Goal: Information Seeking & Learning: Compare options

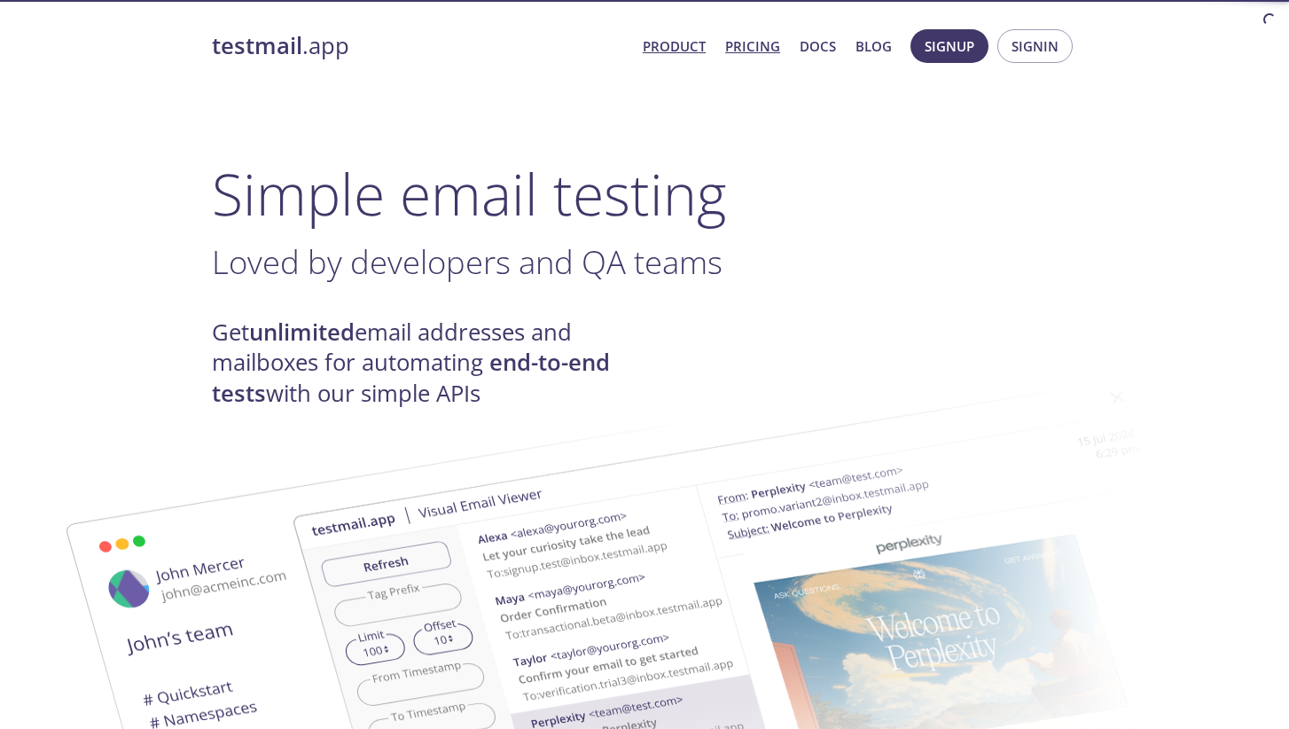
click at [769, 42] on link "Pricing" at bounding box center [752, 46] width 55 height 23
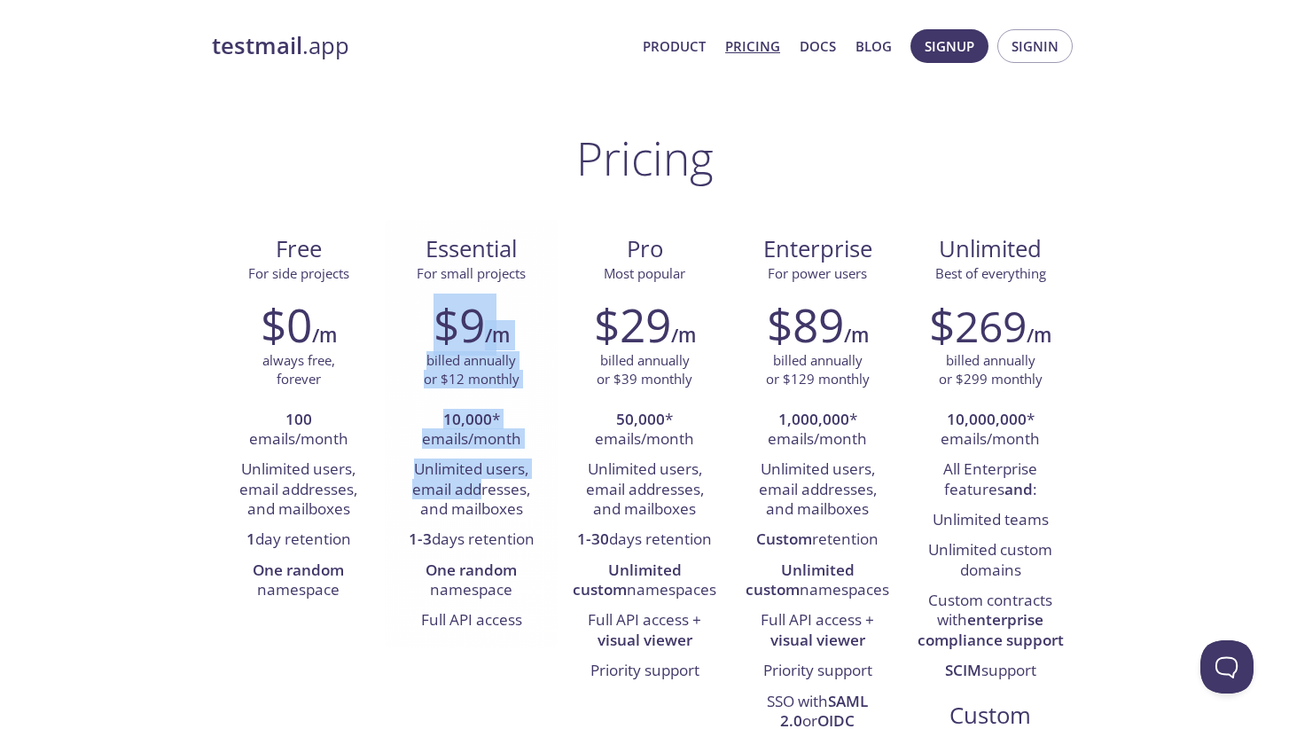
drag, startPoint x: 443, startPoint y: 312, endPoint x: 480, endPoint y: 479, distance: 170.7
click at [480, 478] on div "$9 /m billed annually or $12 monthly 10,000 * emails/month Unlimited users, ema…" at bounding box center [471, 466] width 173 height 361
click at [480, 479] on li "Unlimited users, email addresses, and mailboxes" at bounding box center [471, 490] width 146 height 70
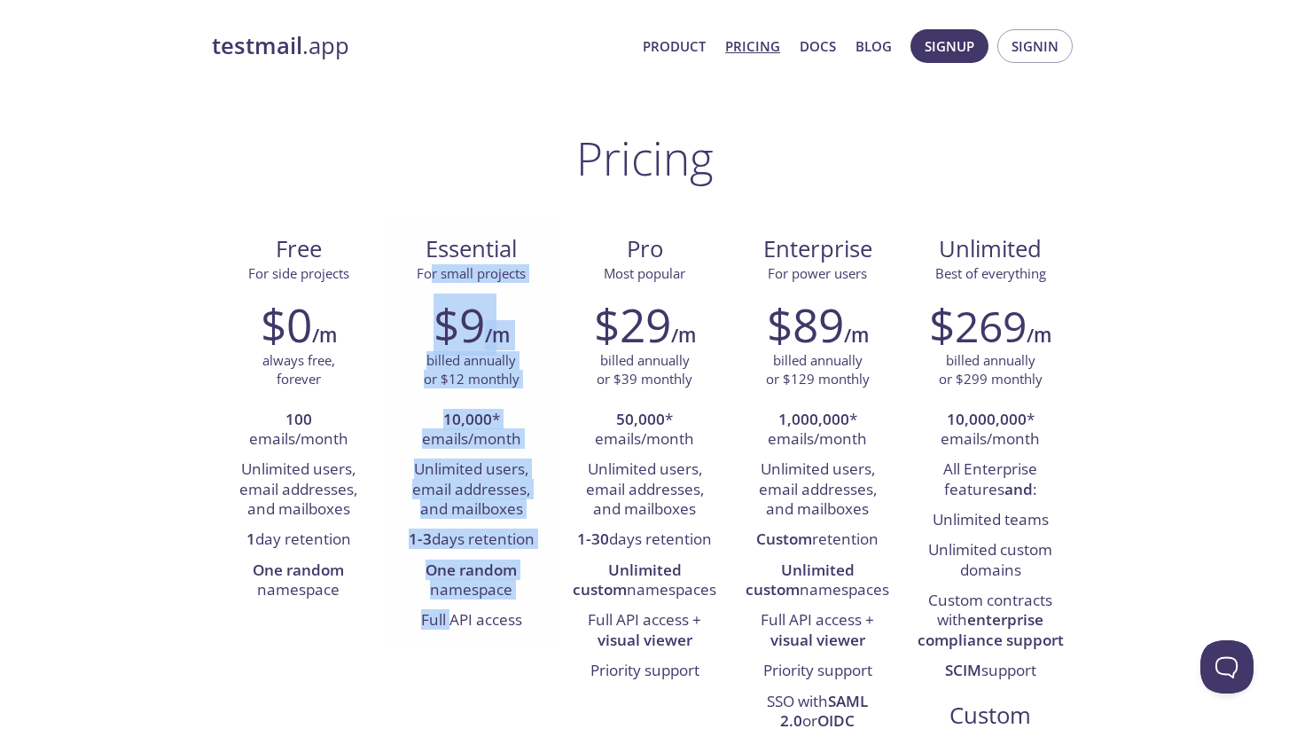
drag, startPoint x: 433, startPoint y: 279, endPoint x: 453, endPoint y: 622, distance: 343.6
click at [453, 625] on div "Essential For small projects $9 /m billed annually or $12 monthly 10,000 * emai…" at bounding box center [471, 433] width 173 height 427
click at [464, 415] on strong "10,000" at bounding box center [467, 419] width 49 height 20
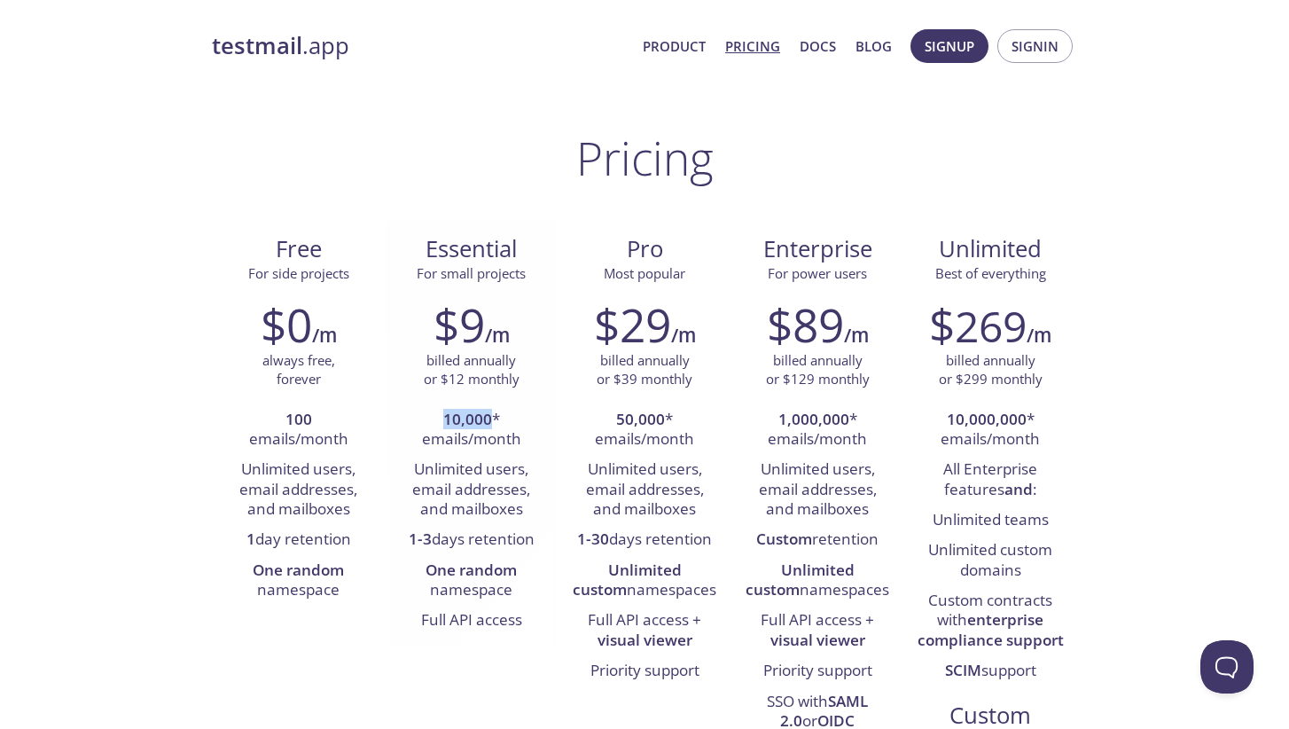
click at [464, 415] on strong "10,000" at bounding box center [467, 419] width 49 height 20
drag, startPoint x: 445, startPoint y: 363, endPoint x: 503, endPoint y: 378, distance: 60.2
click at [503, 378] on p "billed annually or $12 monthly" at bounding box center [472, 370] width 96 height 38
drag, startPoint x: 440, startPoint y: 412, endPoint x: 517, endPoint y: 452, distance: 86.8
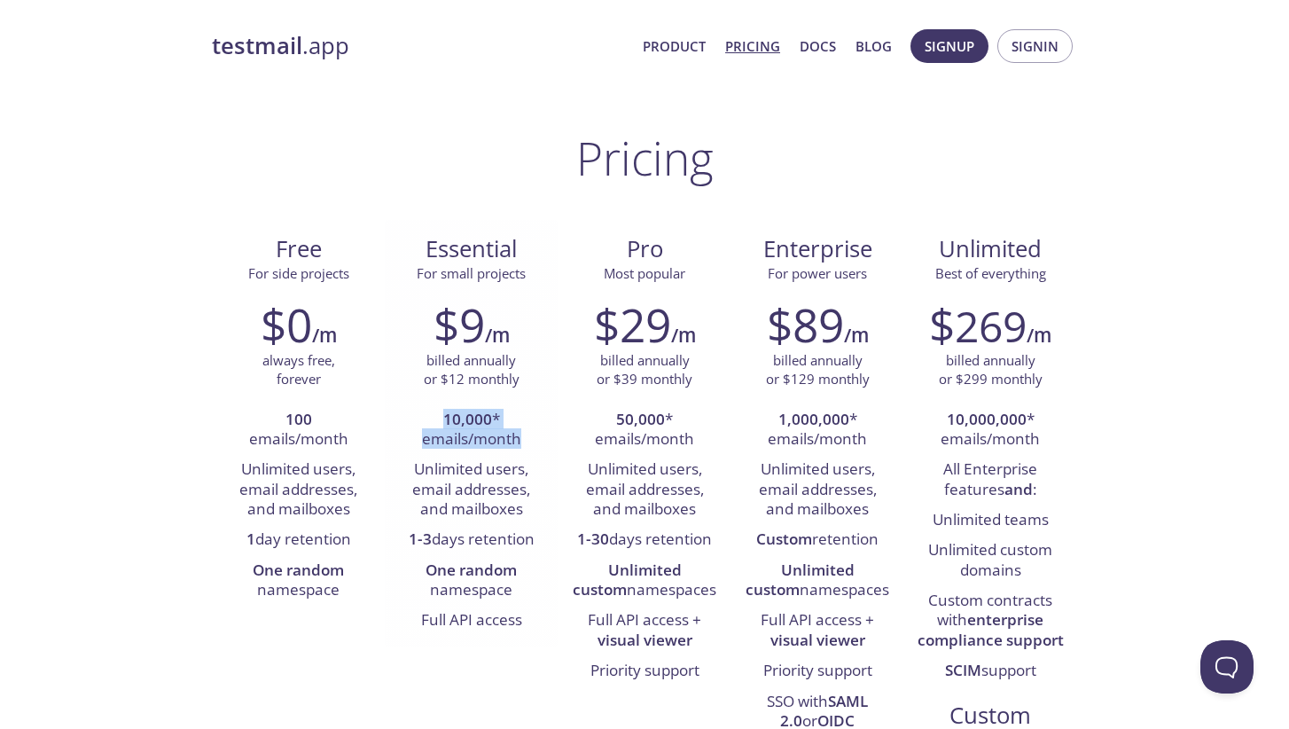
click at [517, 452] on li "10,000 * emails/month" at bounding box center [471, 430] width 146 height 51
drag, startPoint x: 433, startPoint y: 466, endPoint x: 530, endPoint y: 515, distance: 109.0
click at [530, 515] on li "Unlimited users, email addresses, and mailboxes" at bounding box center [471, 490] width 146 height 70
click at [422, 462] on li "Unlimited users, email addresses, and mailboxes" at bounding box center [471, 490] width 146 height 70
drag, startPoint x: 417, startPoint y: 467, endPoint x: 534, endPoint y: 458, distance: 118.2
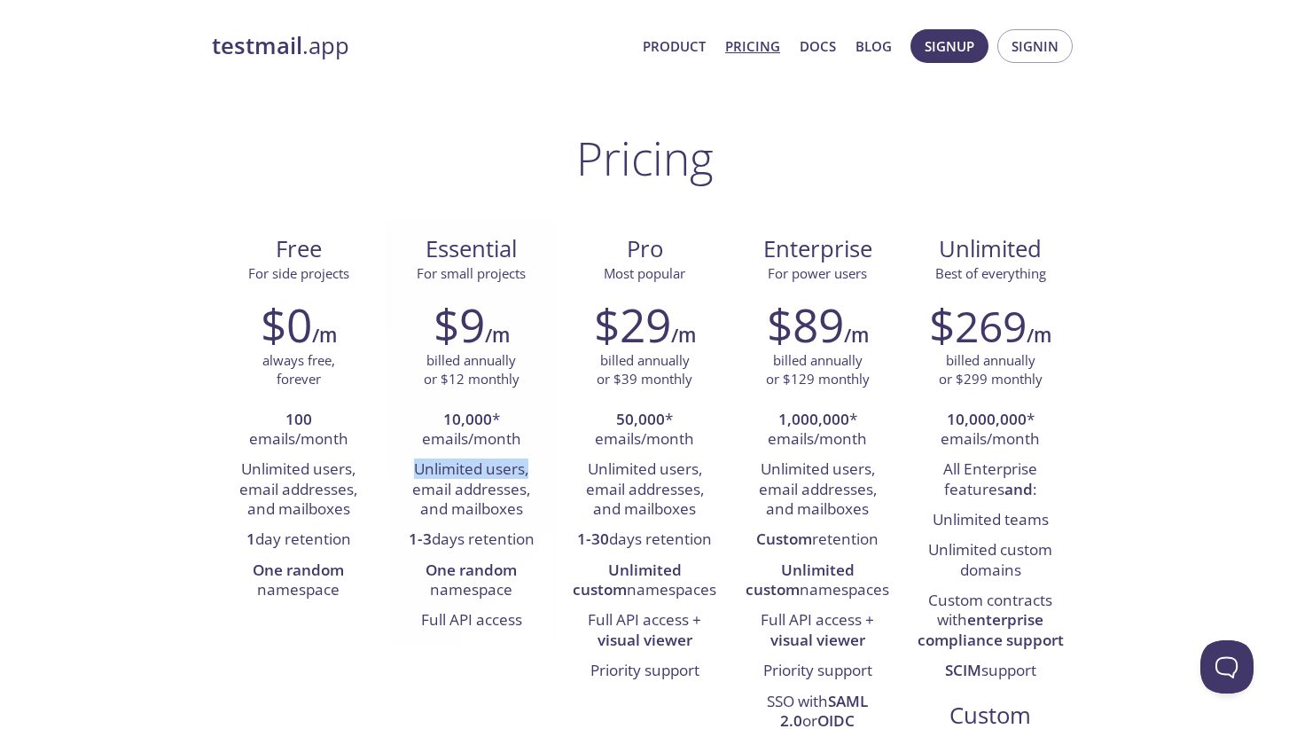
click at [536, 458] on li "Unlimited users, email addresses, and mailboxes" at bounding box center [471, 490] width 146 height 70
drag, startPoint x: 409, startPoint y: 480, endPoint x: 537, endPoint y: 480, distance: 128.5
click at [537, 480] on li "Unlimited users, email addresses, and mailboxes" at bounding box center [471, 490] width 146 height 70
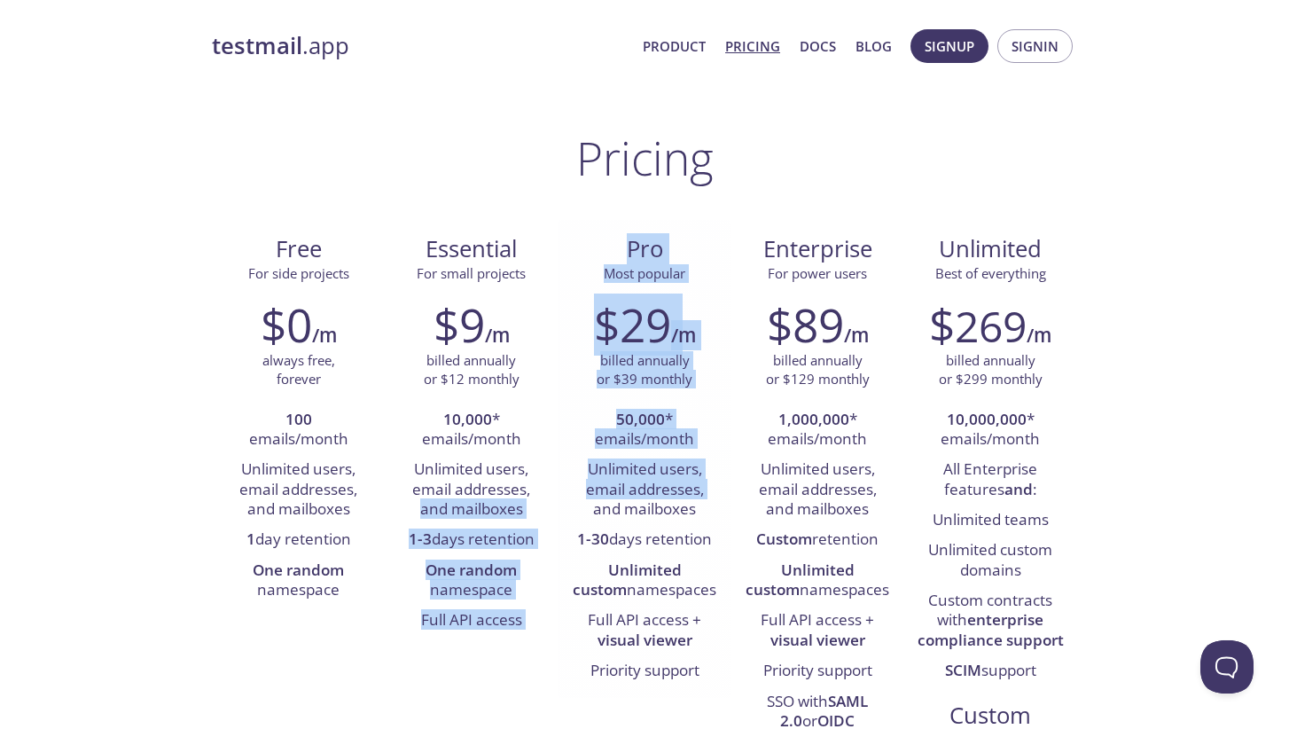
drag, startPoint x: 412, startPoint y: 503, endPoint x: 564, endPoint y: 503, distance: 151.6
click at [564, 503] on div "Free For side projects $0 /m always free, forever 100 emails/month Unlimited us…" at bounding box center [644, 530] width 865 height 620
click at [421, 528] on strong "1-3" at bounding box center [420, 538] width 23 height 20
drag, startPoint x: 407, startPoint y: 533, endPoint x: 566, endPoint y: 533, distance: 158.7
click at [566, 533] on div "Free For side projects $0 /m always free, forever 100 emails/month Unlimited us…" at bounding box center [644, 530] width 865 height 620
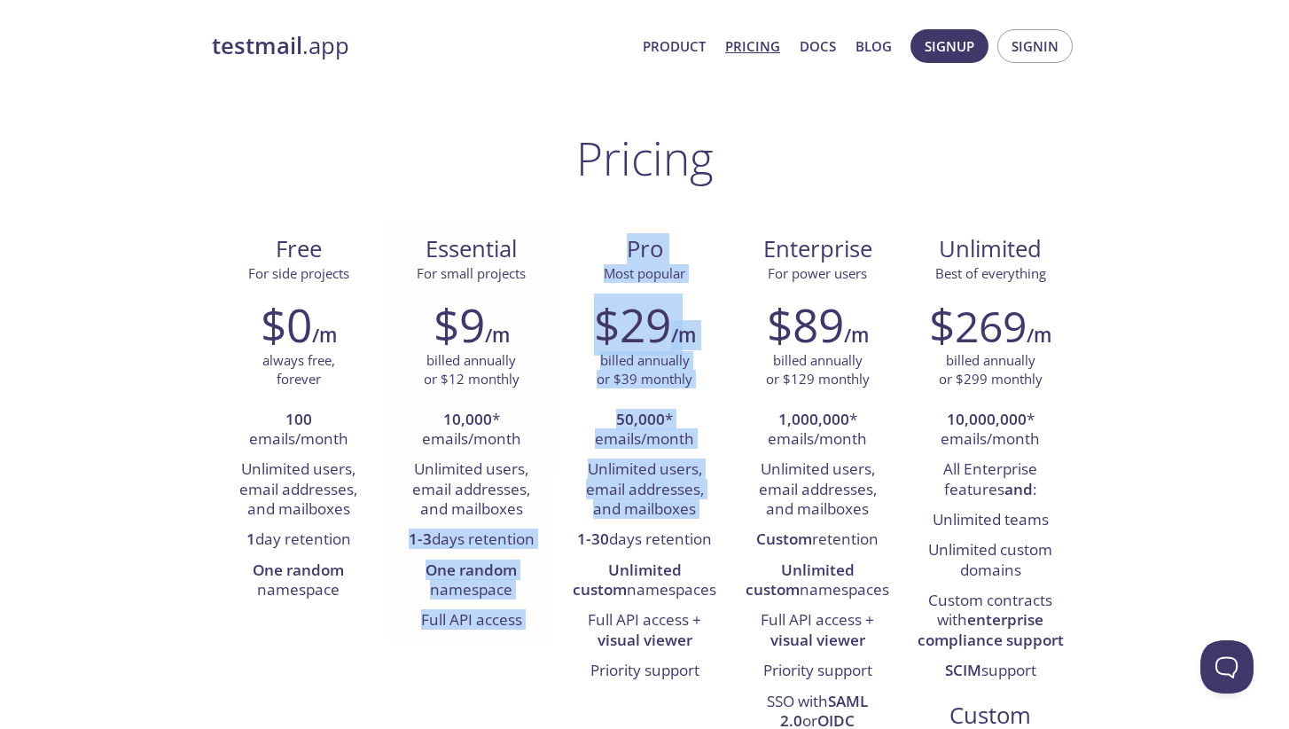
click at [471, 568] on strong "One random" at bounding box center [470, 569] width 91 height 20
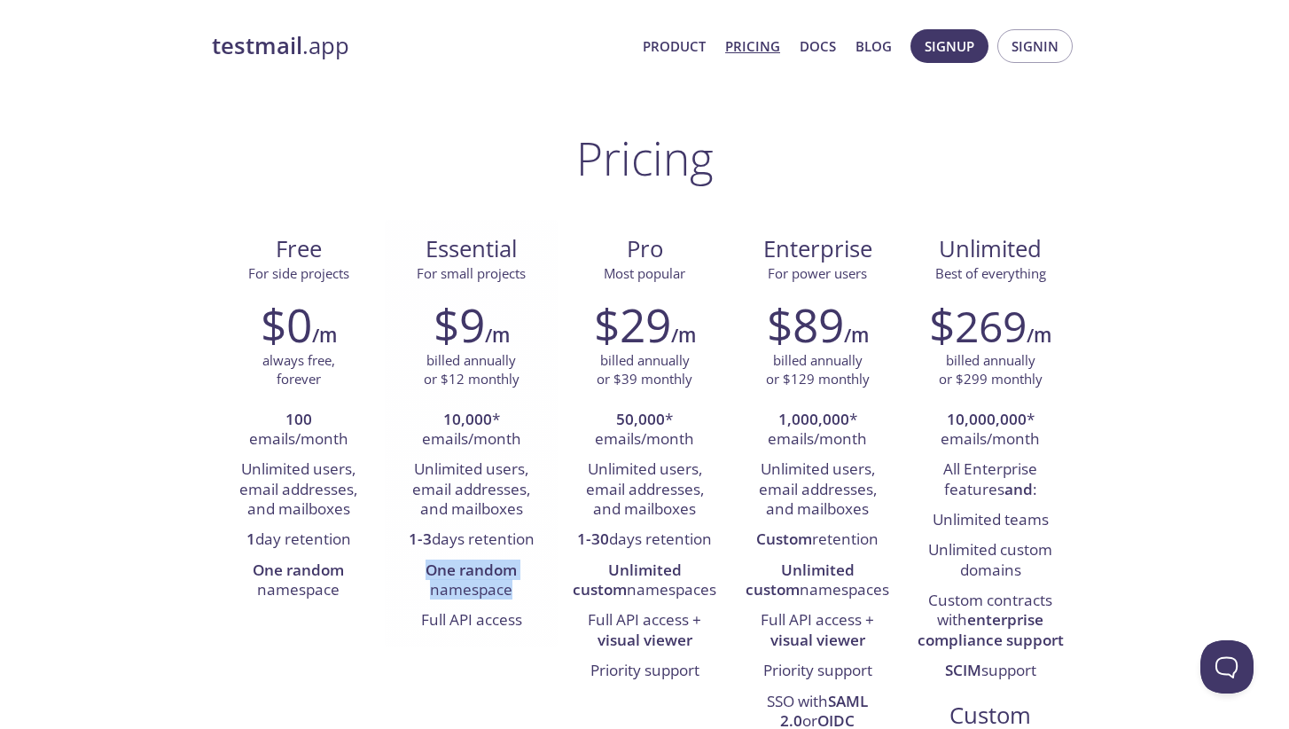
drag, startPoint x: 420, startPoint y: 569, endPoint x: 516, endPoint y: 588, distance: 97.5
click at [516, 588] on li "One random namespace" at bounding box center [471, 581] width 146 height 51
drag, startPoint x: 529, startPoint y: 624, endPoint x: 419, endPoint y: 614, distance: 110.3
click at [419, 614] on li "Full API access" at bounding box center [471, 620] width 146 height 30
click at [484, 472] on li "Unlimited users, email addresses, and mailboxes" at bounding box center [471, 490] width 146 height 70
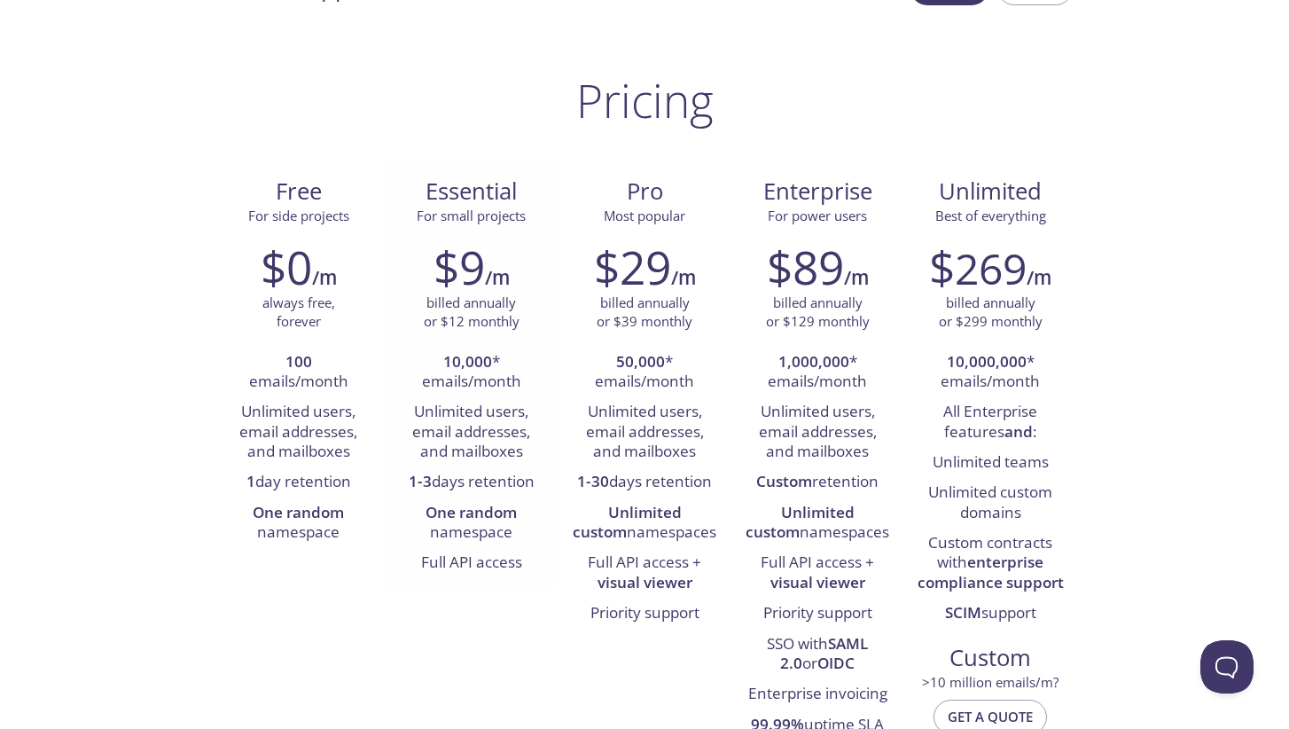
scroll to position [60, 0]
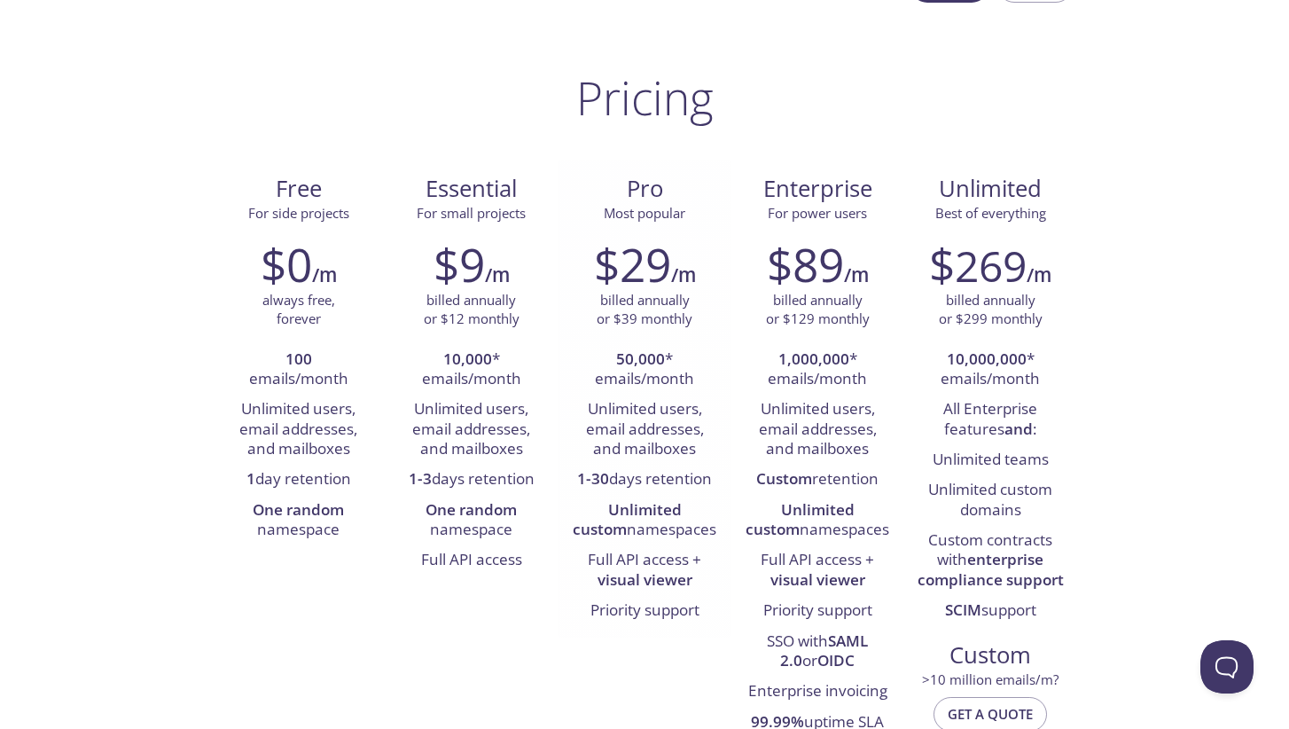
click at [648, 579] on strong "visual viewer" at bounding box center [644, 579] width 95 height 20
click at [812, 576] on strong "visual viewer" at bounding box center [817, 579] width 95 height 20
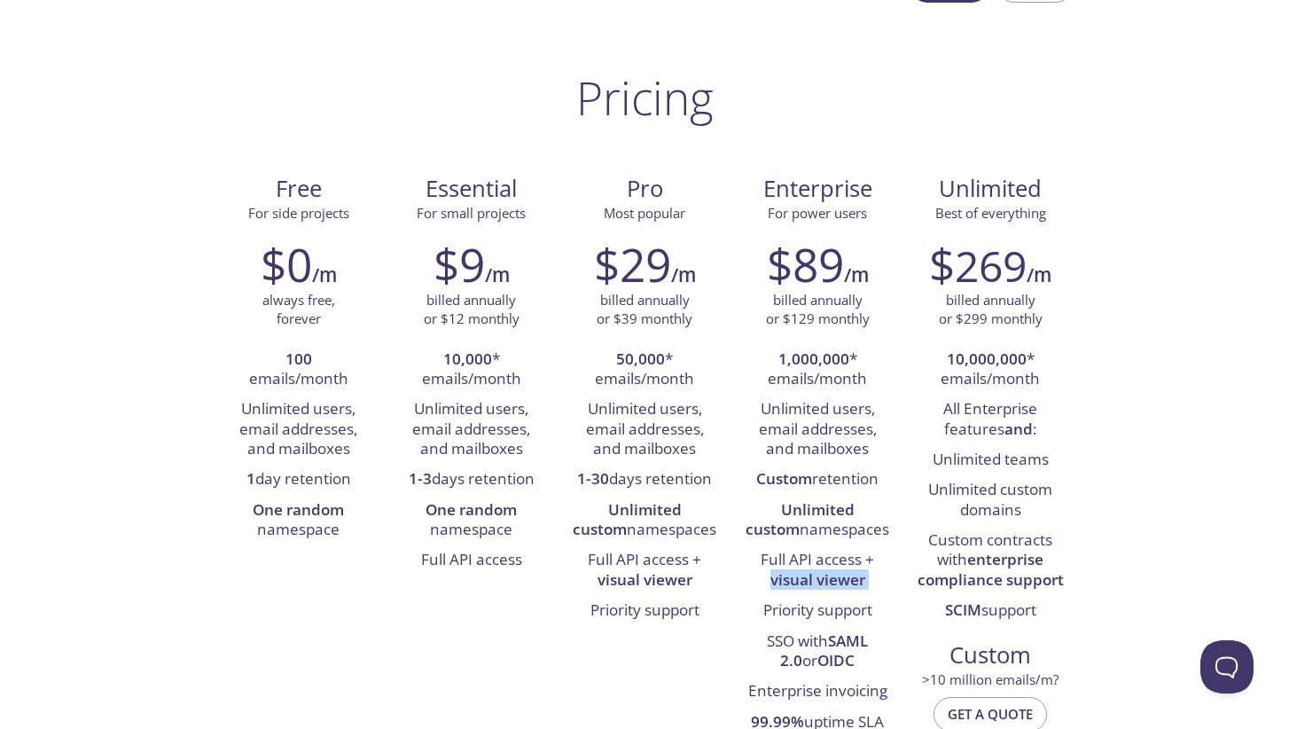
click at [812, 576] on strong "visual viewer" at bounding box center [817, 579] width 95 height 20
click at [569, 420] on div "$29 /m billed annually or $39 monthly 50,000 * emails/month Unlimited users, em…" at bounding box center [644, 431] width 173 height 411
drag, startPoint x: 411, startPoint y: 558, endPoint x: 489, endPoint y: 558, distance: 78.0
click at [489, 558] on li "Full API access" at bounding box center [471, 560] width 146 height 30
click at [497, 558] on li "Full API access" at bounding box center [471, 560] width 146 height 30
